Goal: Check status: Check status

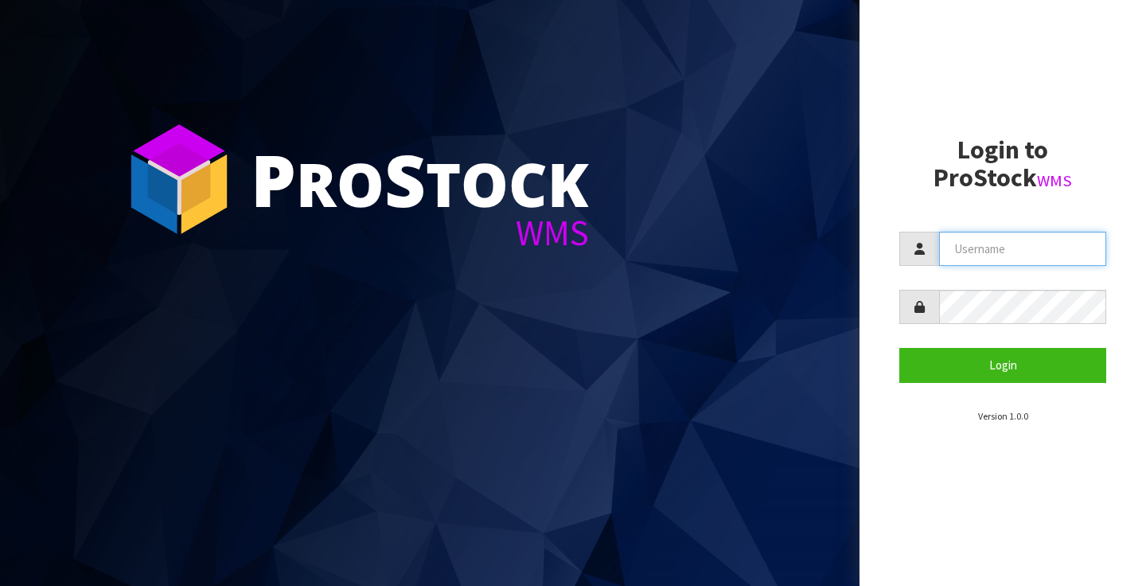
type input "[PERSON_NAME][EMAIL_ADDRESS][PERSON_NAME][DOMAIN_NAME]"
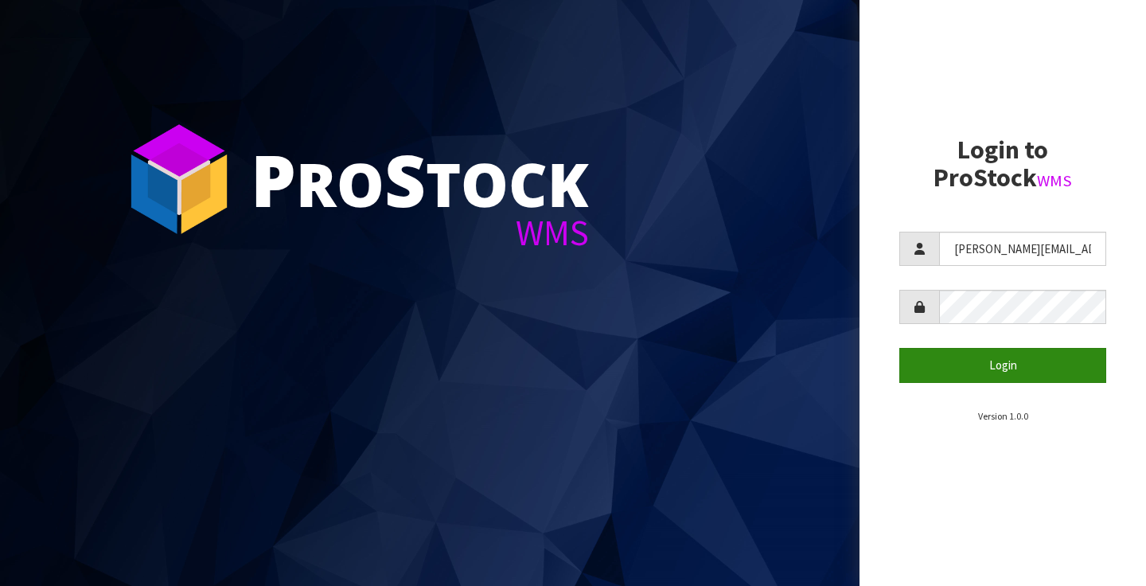
click at [1001, 360] on button "Login" at bounding box center [1002, 365] width 207 height 34
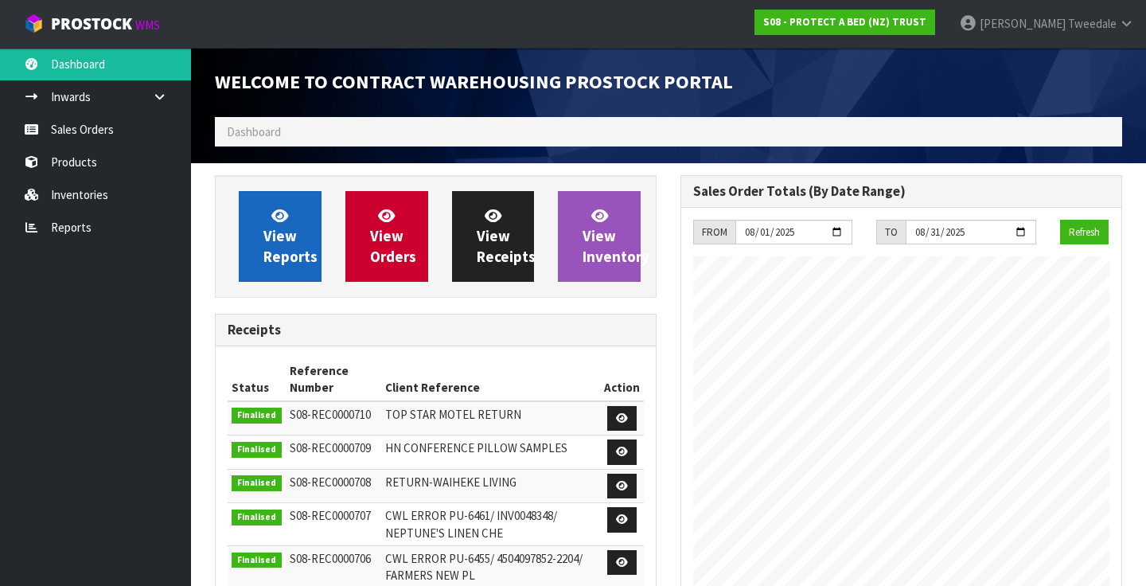
click at [288, 226] on span "View Reports" at bounding box center [290, 236] width 54 height 60
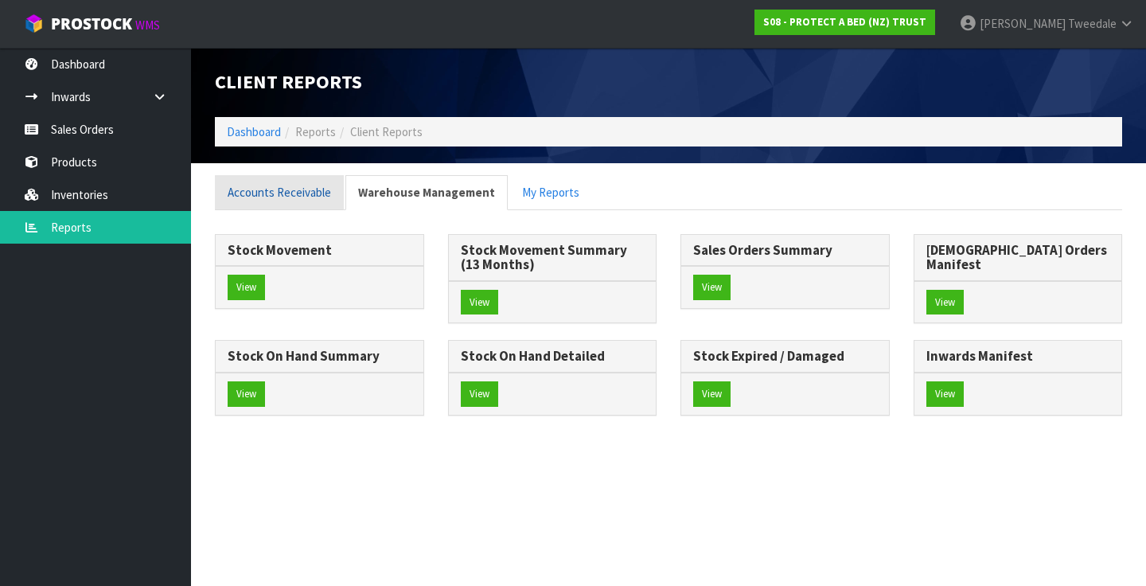
click at [291, 189] on link "Accounts Receivable" at bounding box center [279, 192] width 129 height 34
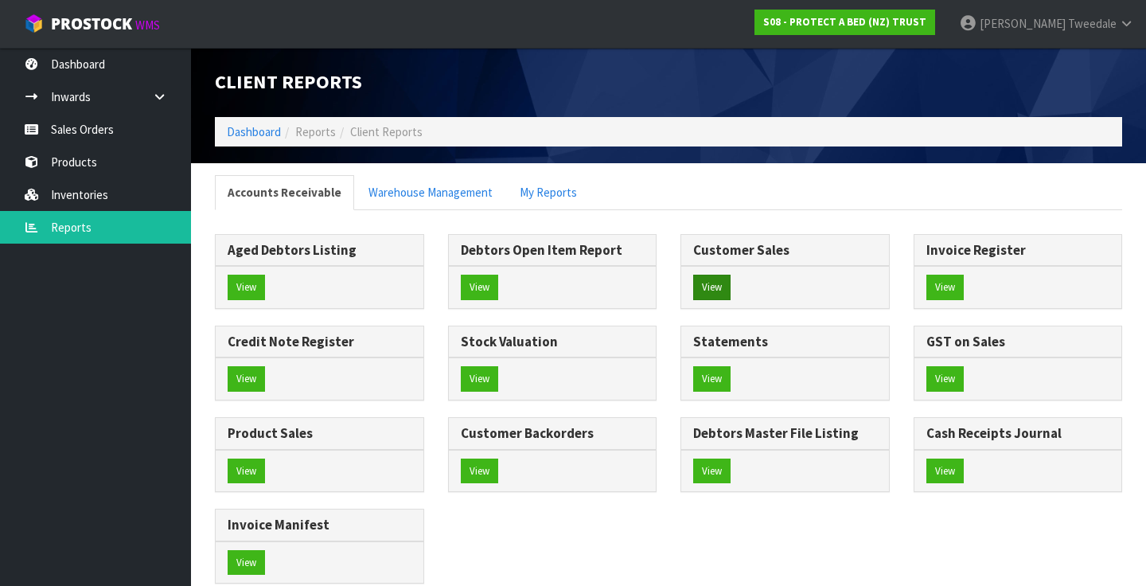
click at [712, 279] on button "View" at bounding box center [711, 287] width 37 height 25
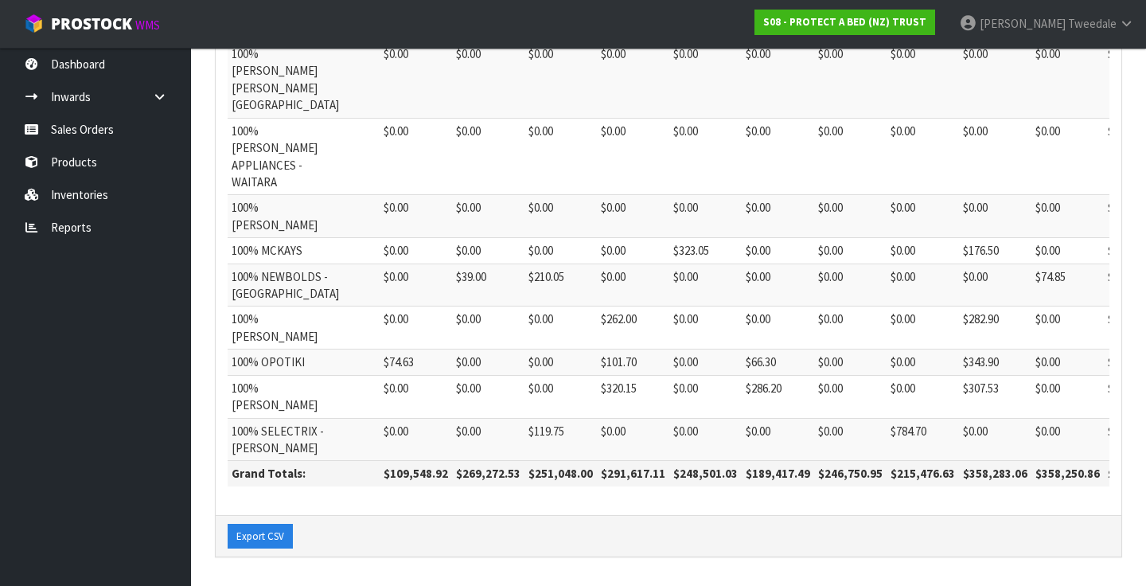
scroll to position [1141, 0]
click at [1124, 23] on icon at bounding box center [1126, 24] width 15 height 12
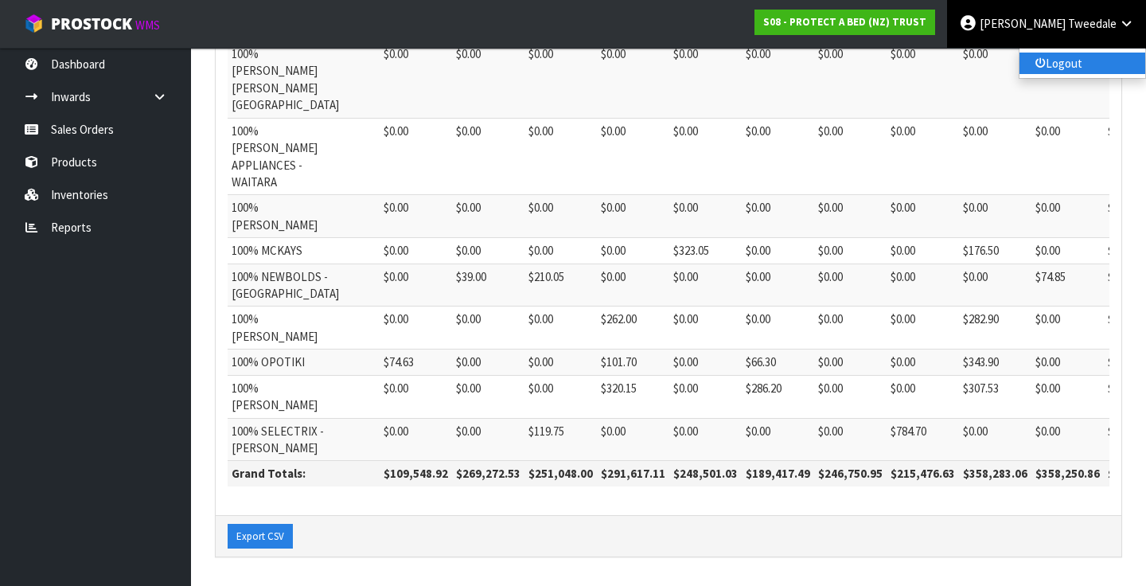
click at [1064, 62] on link "Logout" at bounding box center [1083, 63] width 126 height 21
